Goal: Check status: Check status

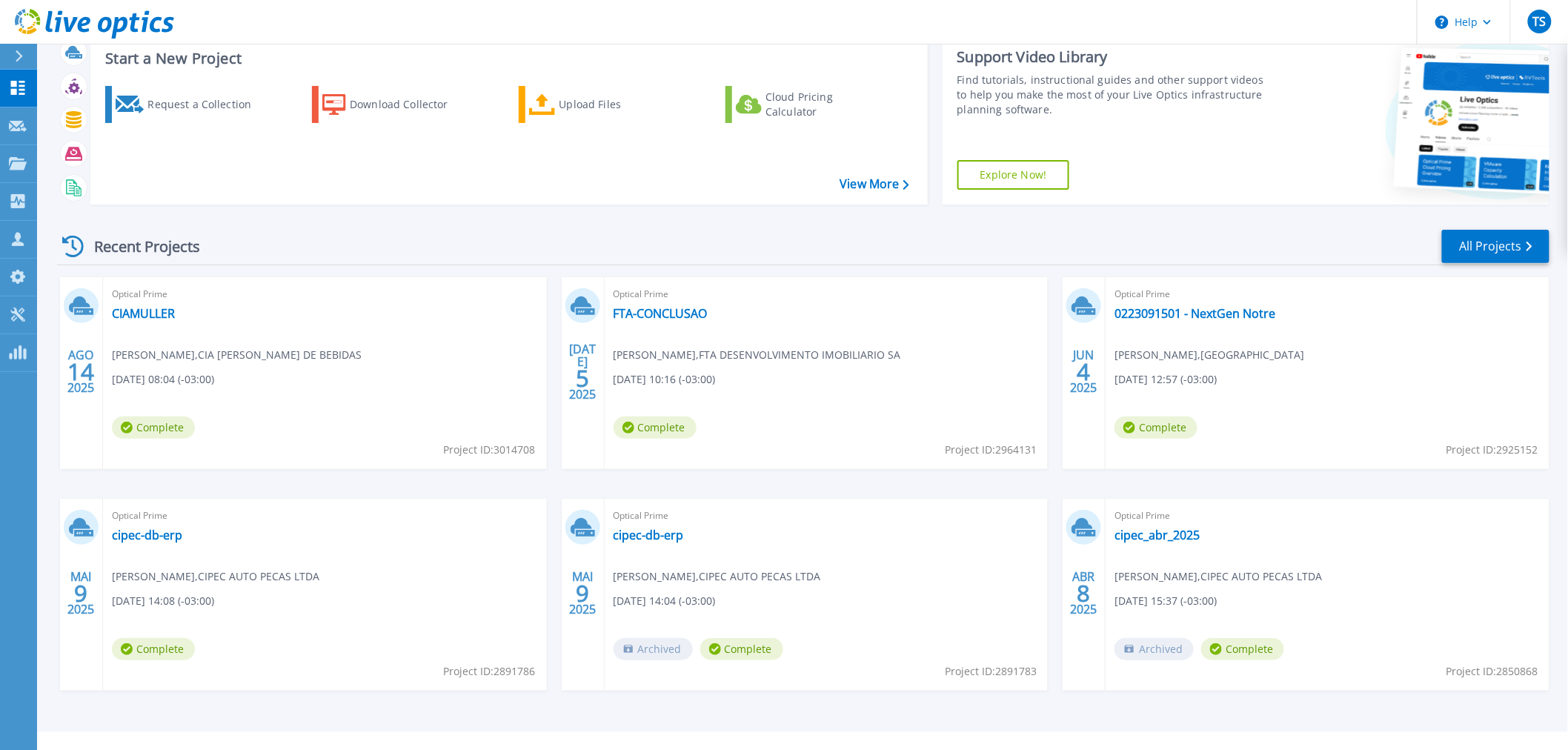
scroll to position [71, 0]
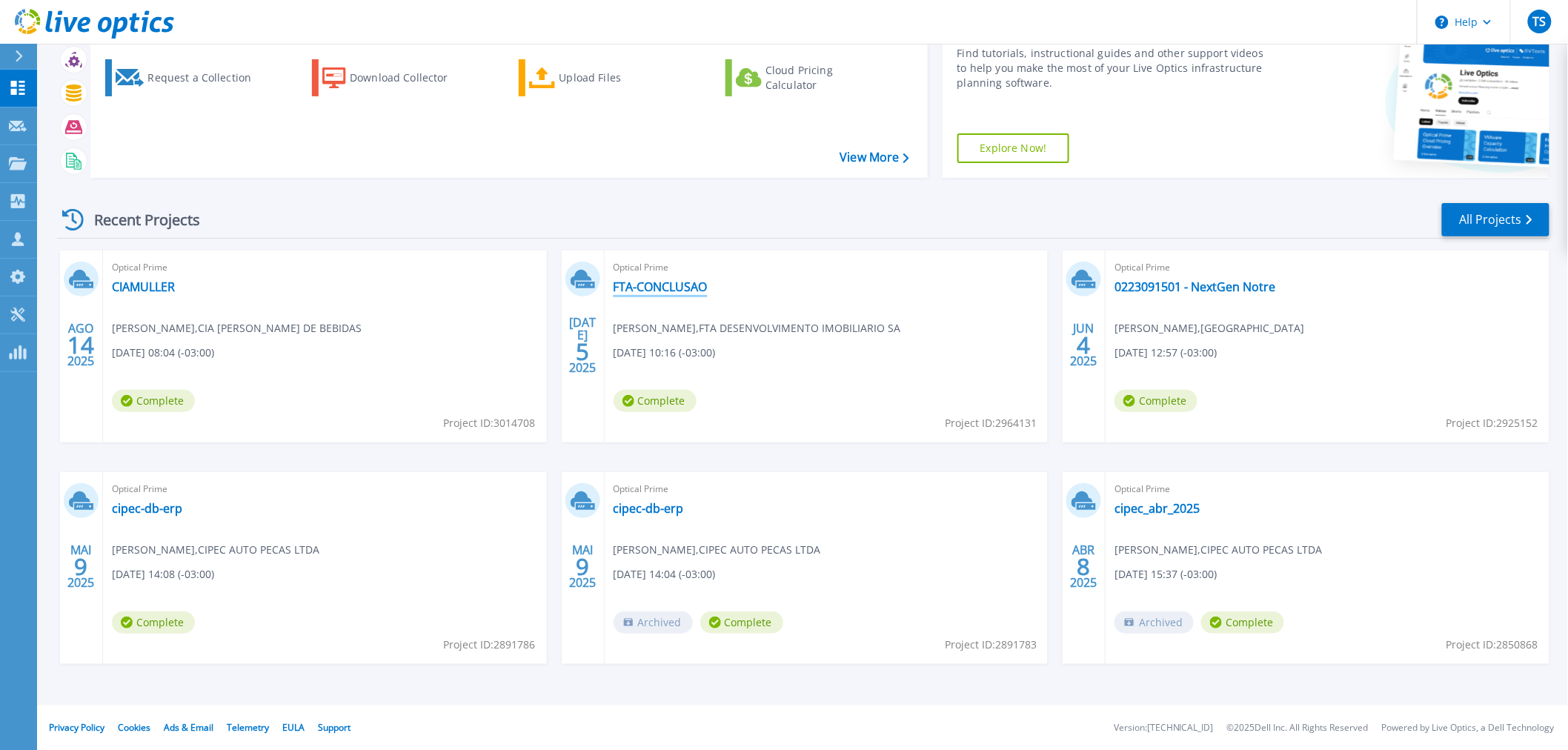
click at [685, 285] on link "FTA-CONCLUSAO" at bounding box center [661, 287] width 94 height 15
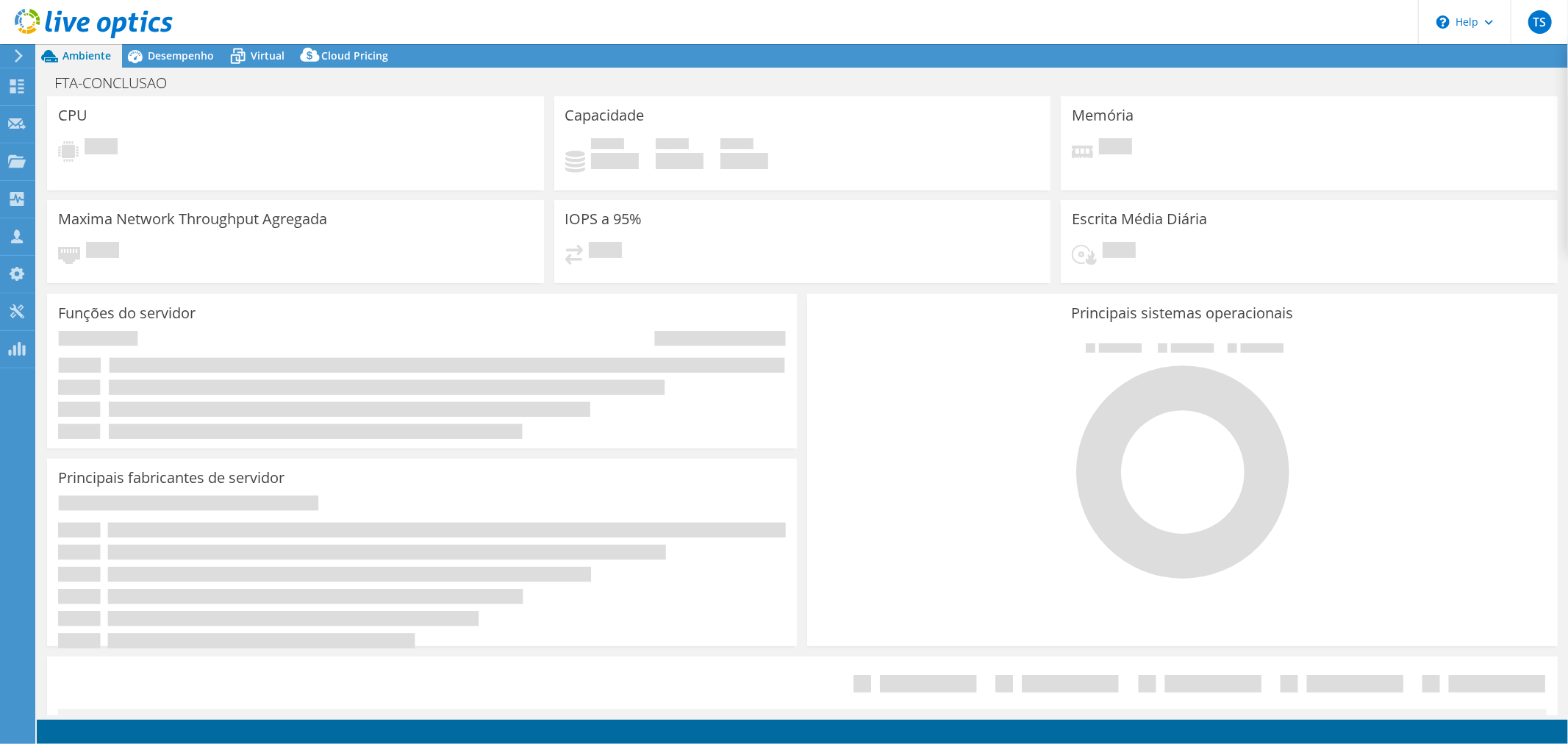
select select "USD"
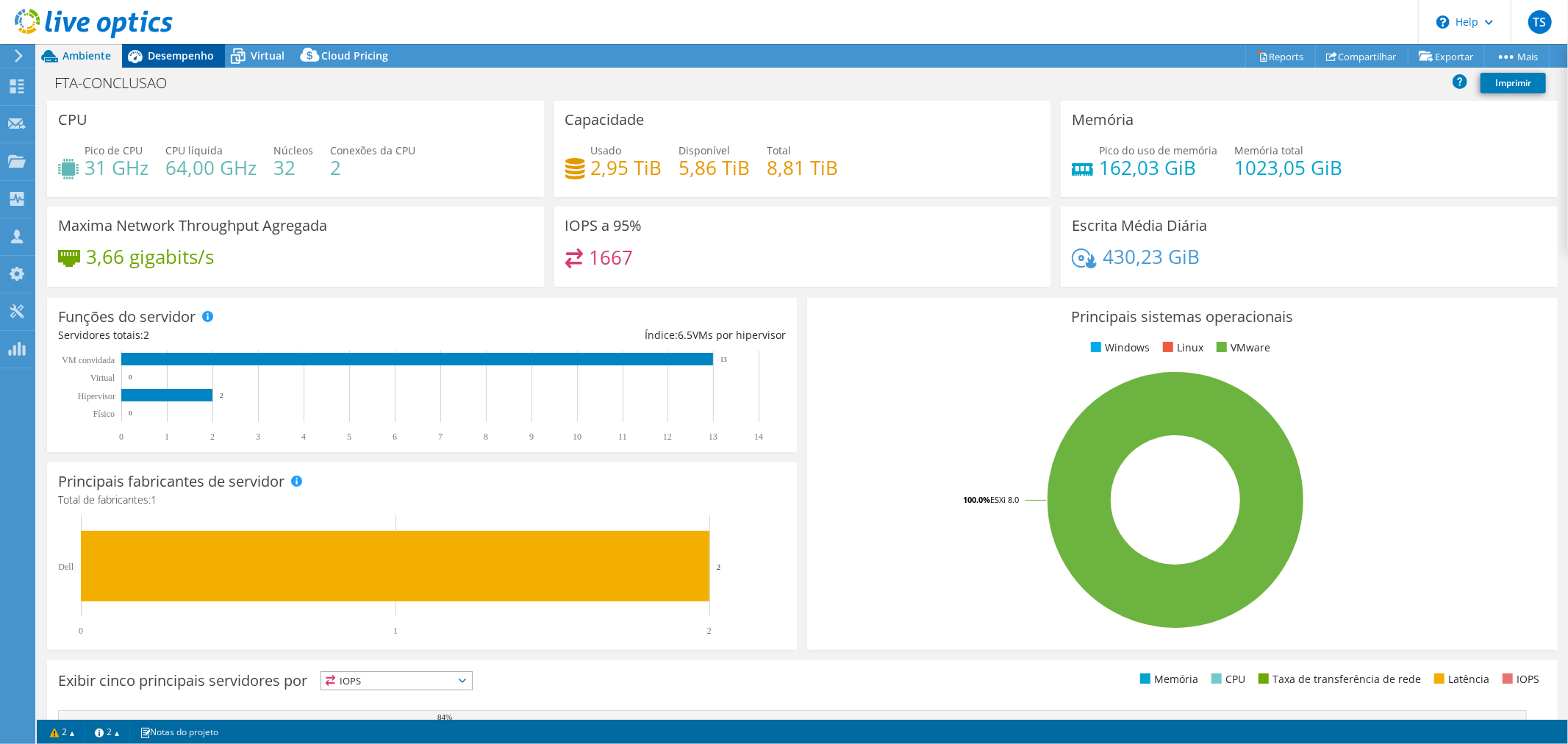
click at [180, 48] on span "Desempenho" at bounding box center [181, 55] width 66 height 14
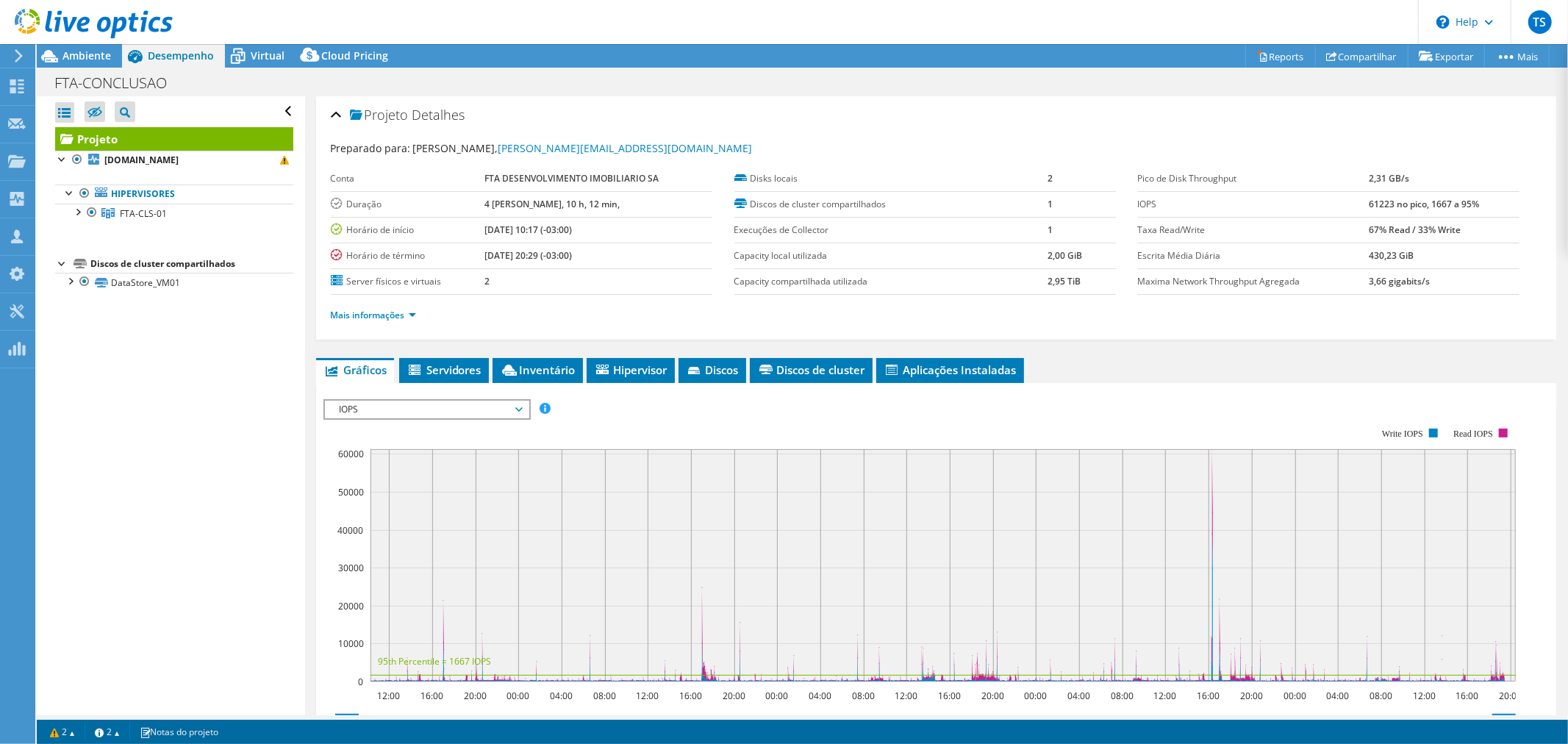
drag, startPoint x: 1350, startPoint y: 206, endPoint x: 1460, endPoint y: 203, distance: 110.0
click at [1460, 203] on tr "IOPS 61223 no pico, 1667 a 95%" at bounding box center [1328, 204] width 381 height 26
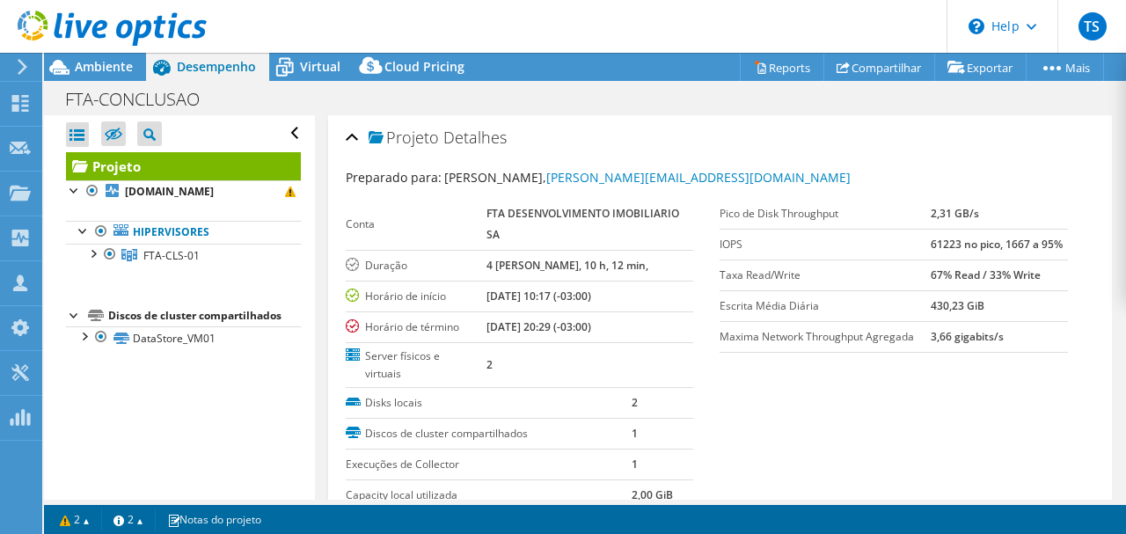
click at [950, 244] on b "61223 no pico, 1667 a 95%" at bounding box center [996, 244] width 132 height 15
click at [936, 244] on b "61223 no pico, 1667 a 95%" at bounding box center [996, 244] width 132 height 15
click at [934, 243] on b "61223 no pico, 1667 a 95%" at bounding box center [996, 244] width 132 height 15
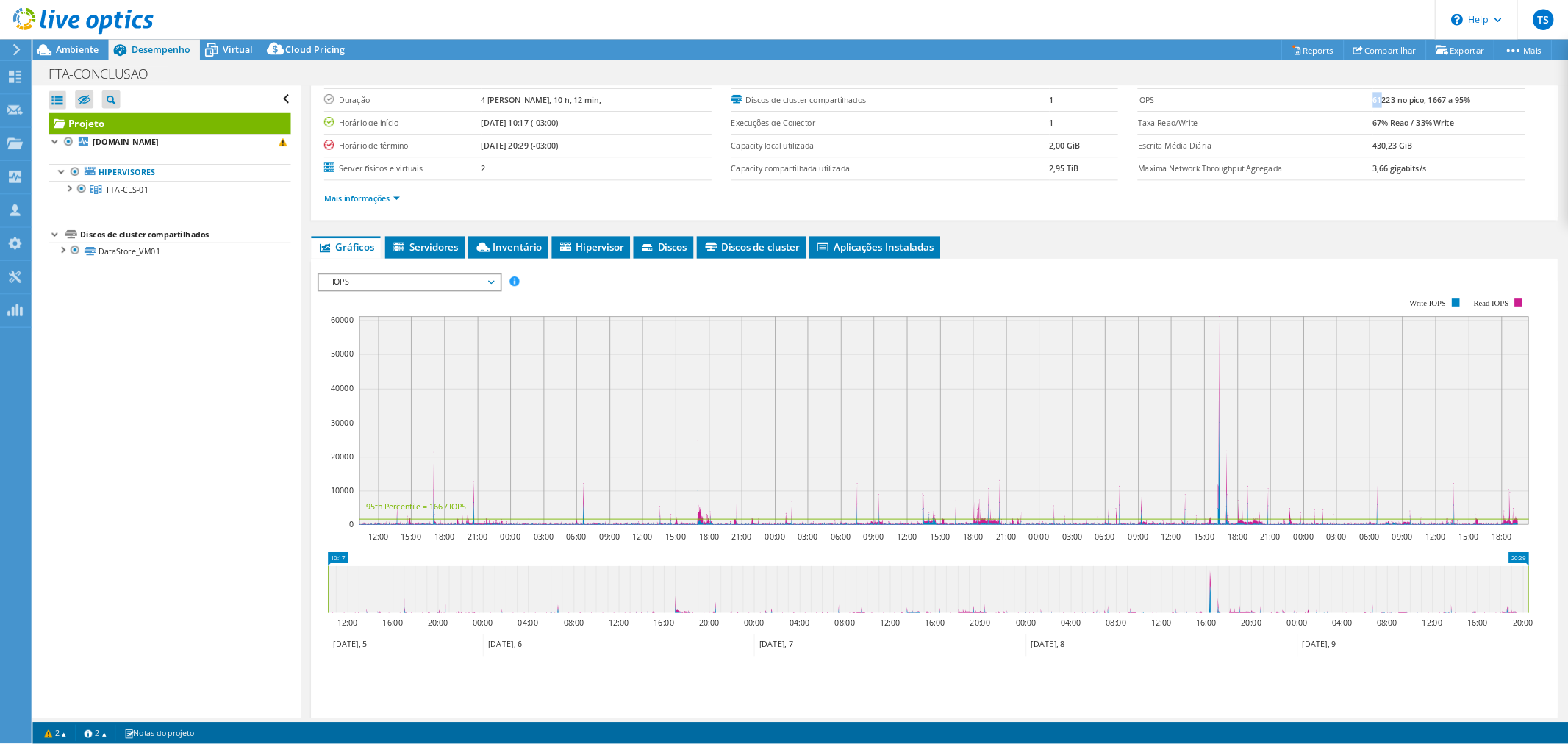
scroll to position [92, 0]
